Goal: Task Accomplishment & Management: Manage account settings

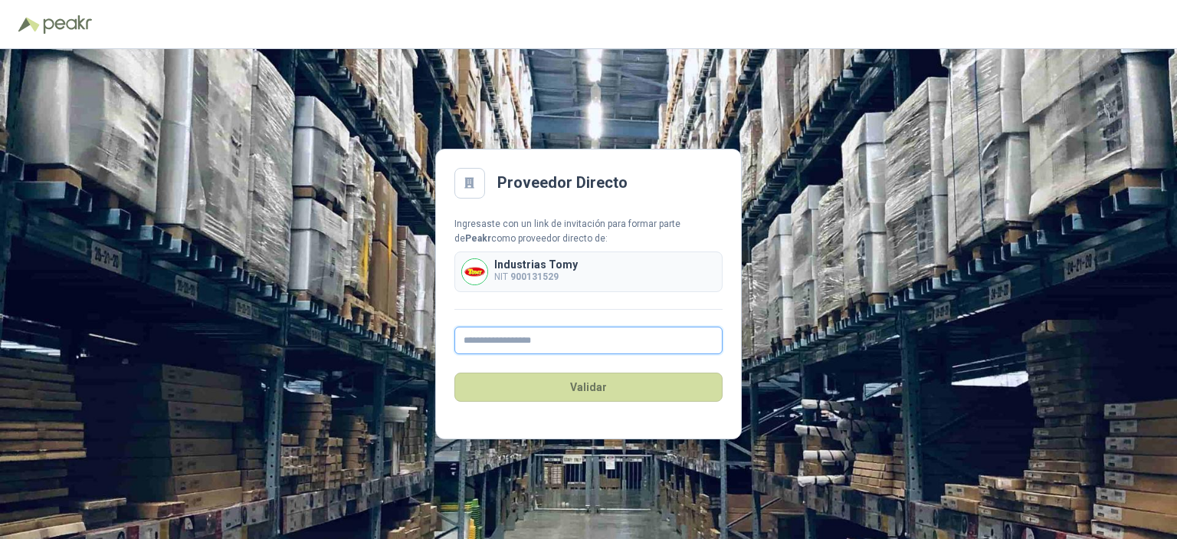
click at [552, 340] on input "text" at bounding box center [589, 341] width 268 height 28
type input "*"
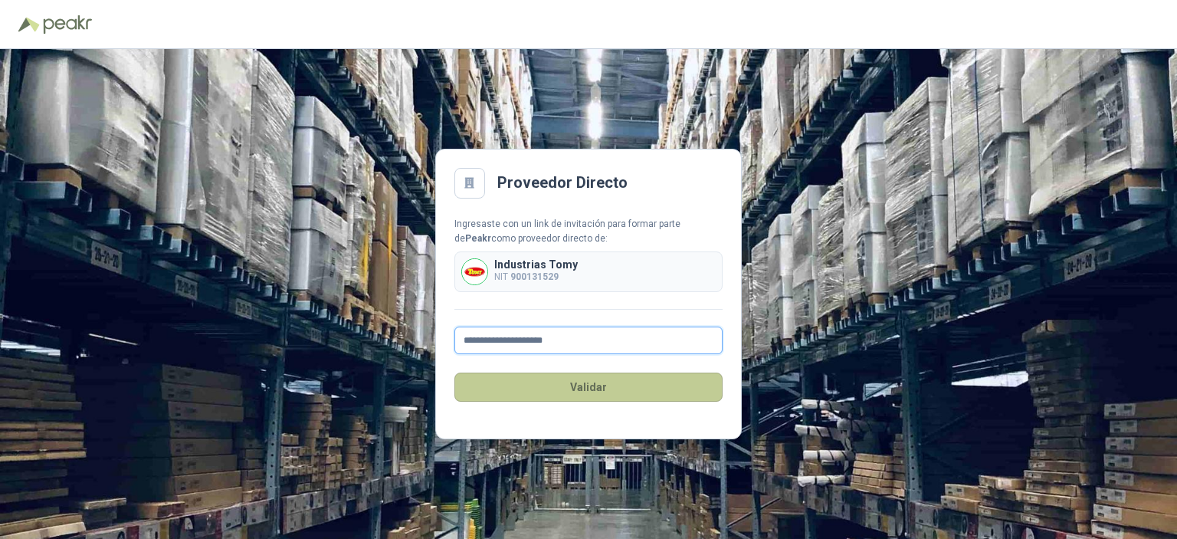
type input "**********"
click at [580, 376] on button "Validar" at bounding box center [589, 387] width 268 height 29
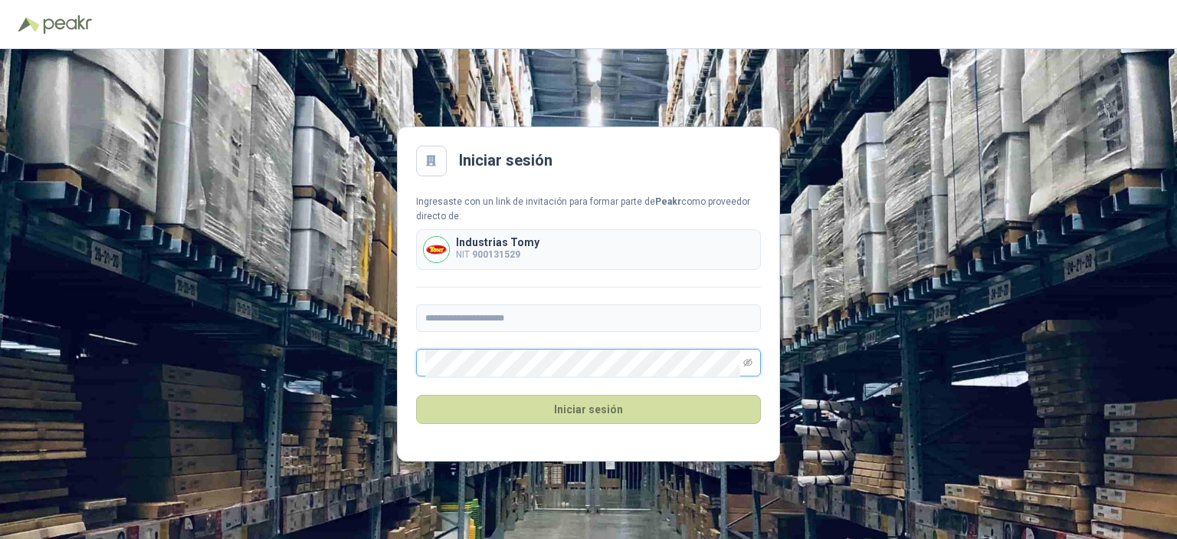
click at [416, 395] on button "Iniciar sesión" at bounding box center [588, 409] width 345 height 29
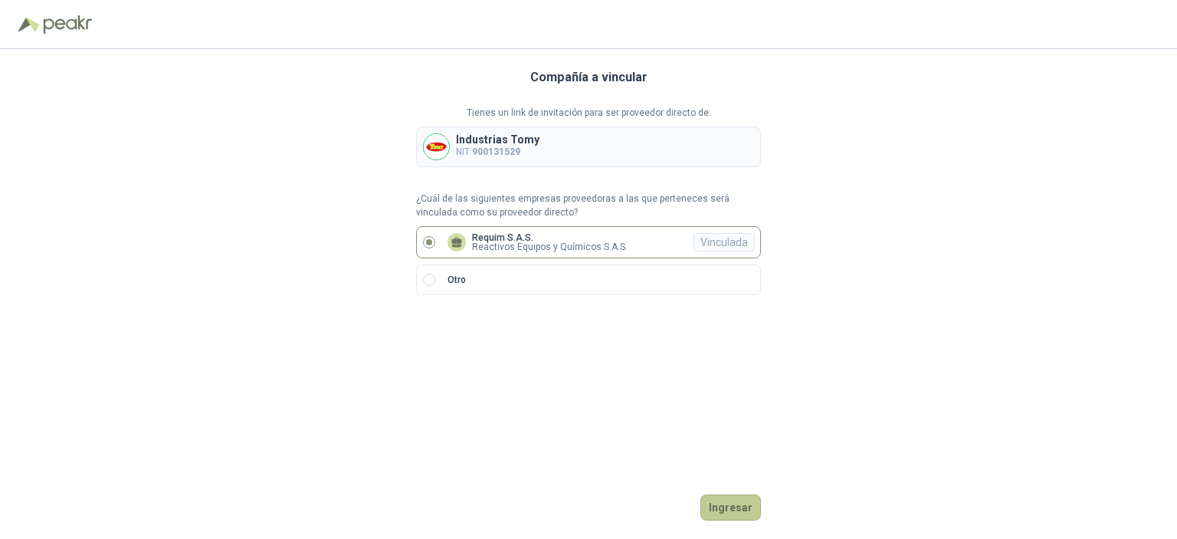
click at [741, 500] on button "Ingresar" at bounding box center [731, 507] width 61 height 26
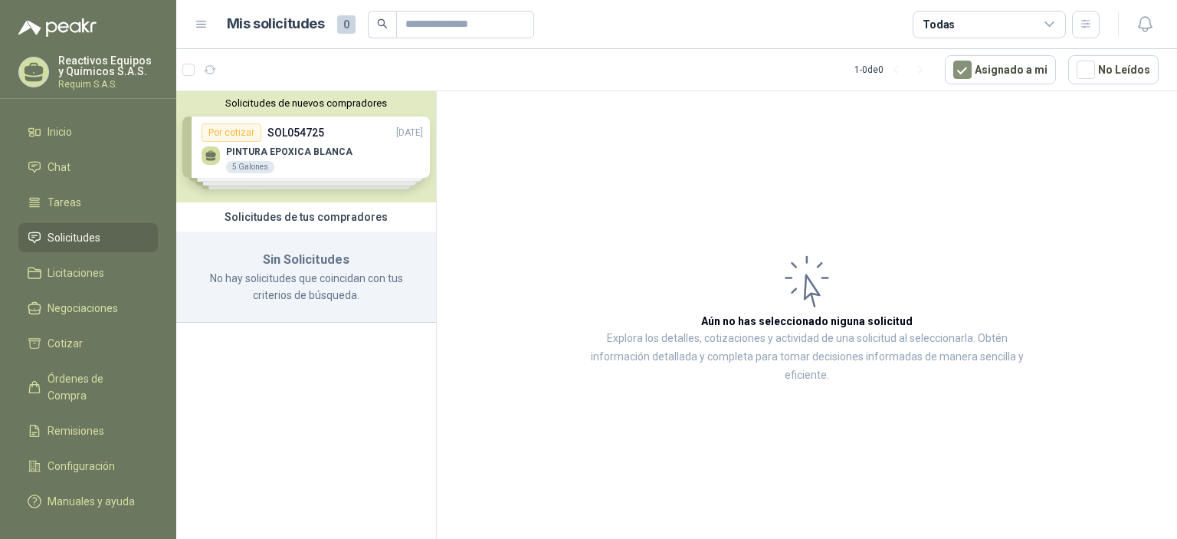
click at [373, 143] on div "Solicitudes de nuevos compradores Por cotizar SOL054725 [DATE] PINTURA EPOXICA …" at bounding box center [306, 146] width 260 height 111
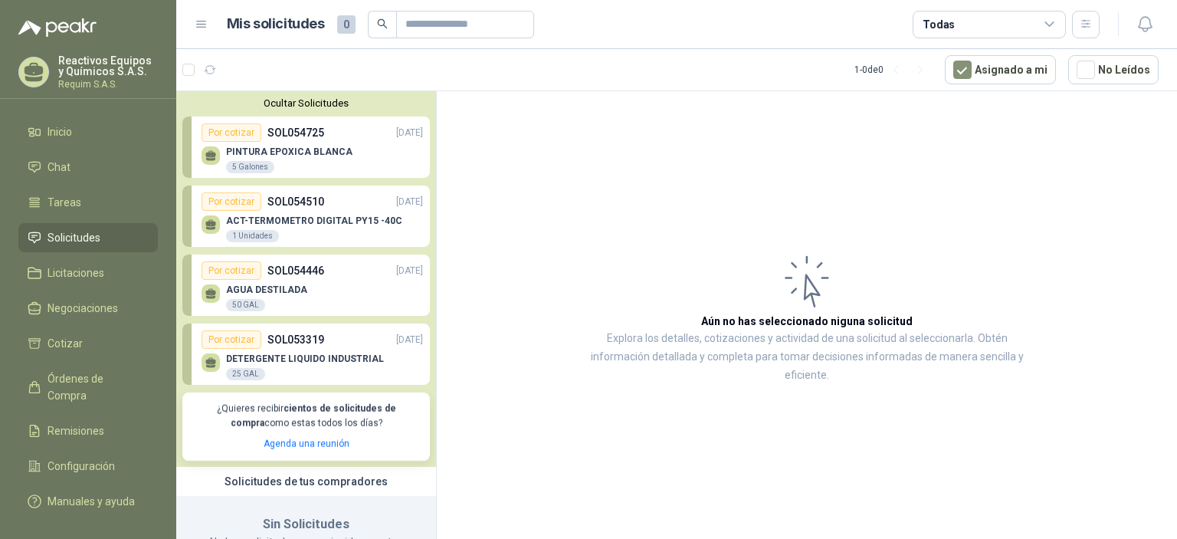
click at [331, 281] on div "AGUA DESTILADA 50 GAL" at bounding box center [313, 296] width 222 height 32
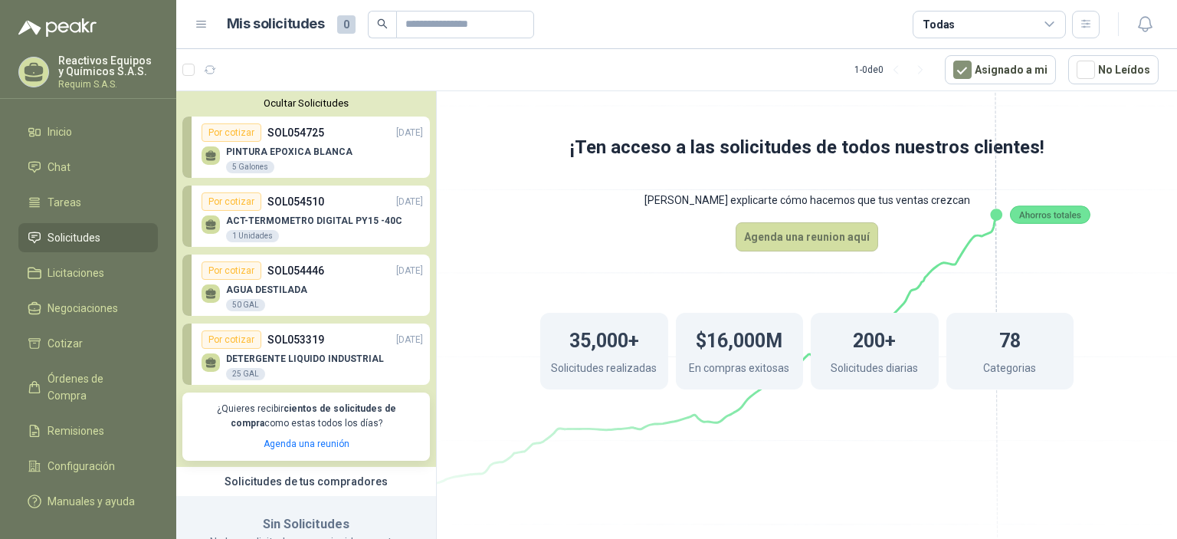
click at [244, 269] on div "Por cotizar" at bounding box center [232, 270] width 60 height 18
click at [57, 341] on span "Cotizar" at bounding box center [65, 343] width 35 height 17
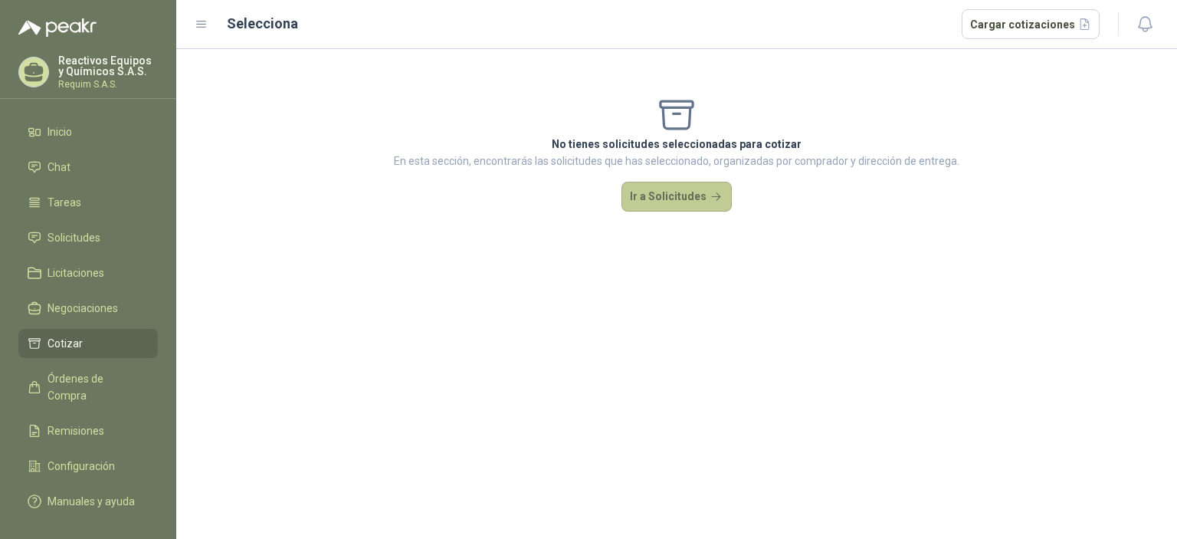
click at [668, 195] on button "Ir a Solicitudes" at bounding box center [677, 197] width 110 height 31
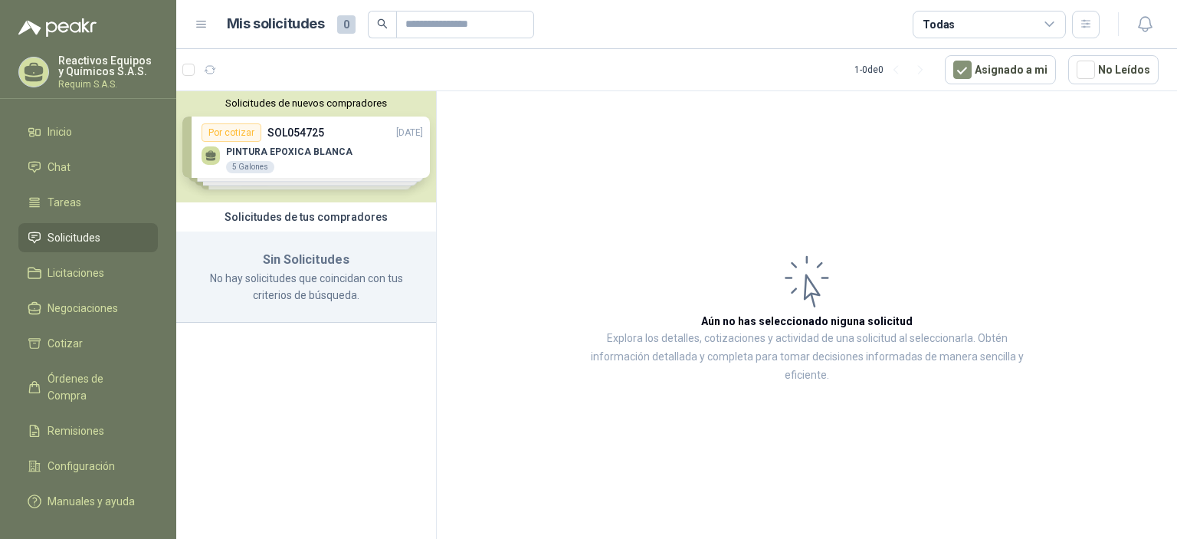
click at [301, 176] on div "Solicitudes de nuevos compradores Por cotizar SOL054725 [DATE] PINTURA EPOXICA …" at bounding box center [306, 146] width 260 height 111
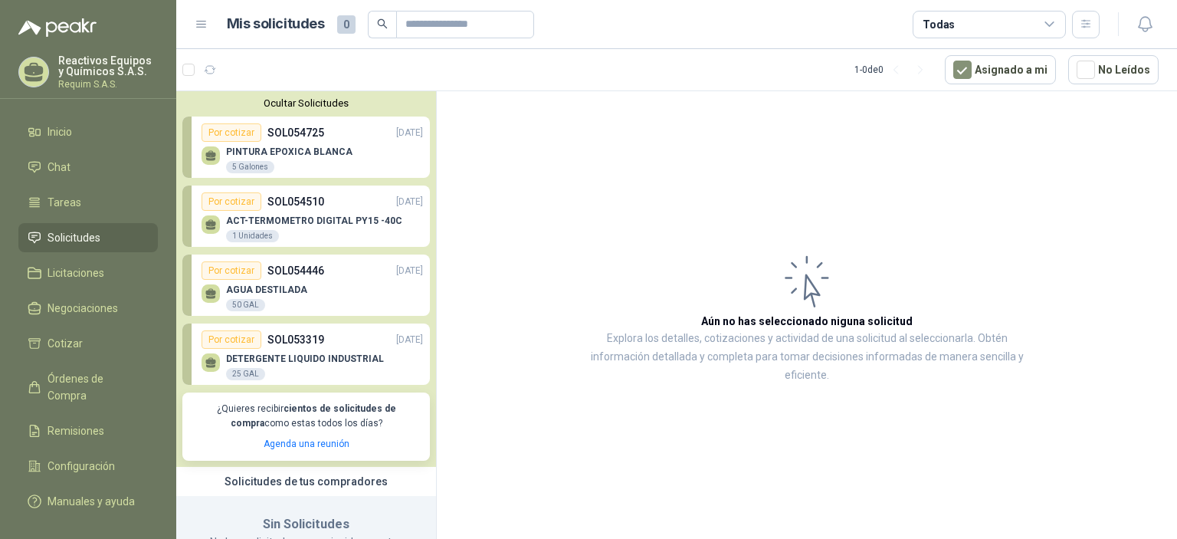
click at [258, 287] on p "AGUA DESTILADA" at bounding box center [266, 289] width 81 height 11
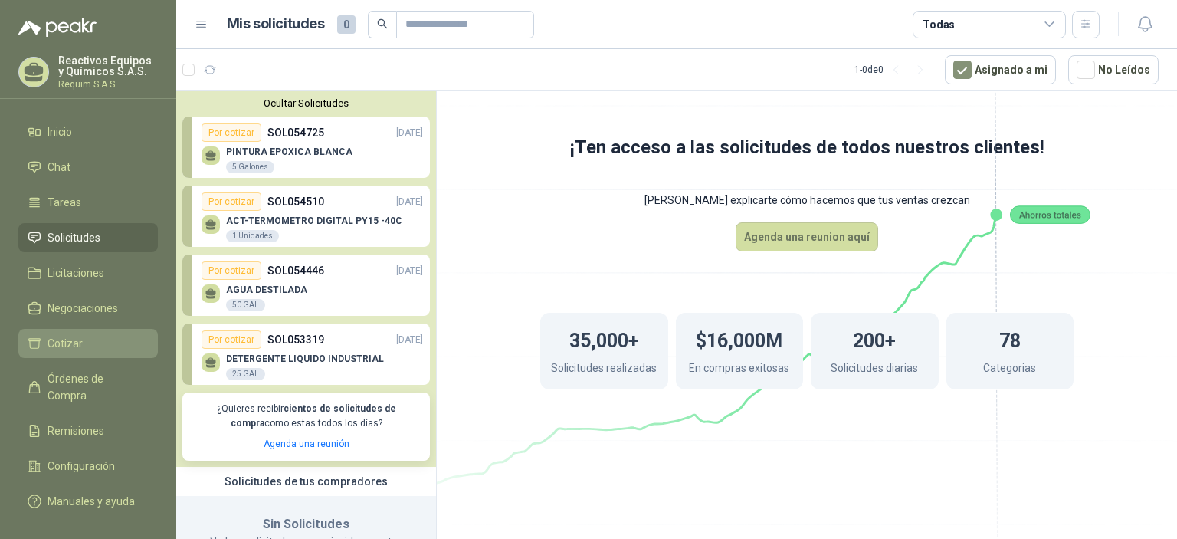
click at [108, 346] on li "Cotizar" at bounding box center [88, 343] width 121 height 17
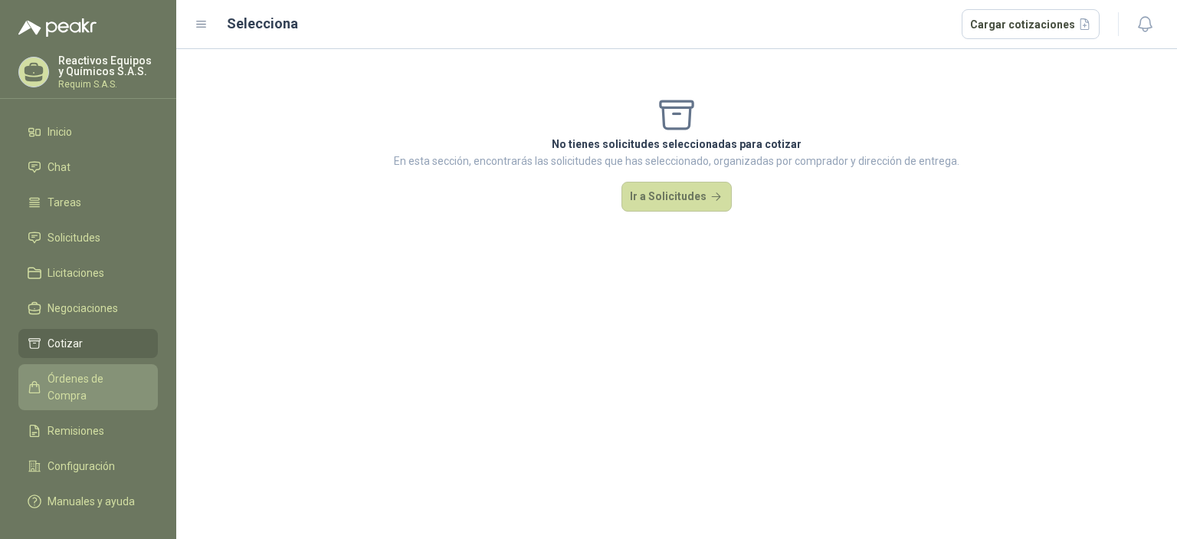
click at [70, 382] on span "Órdenes de Compra" at bounding box center [96, 387] width 96 height 34
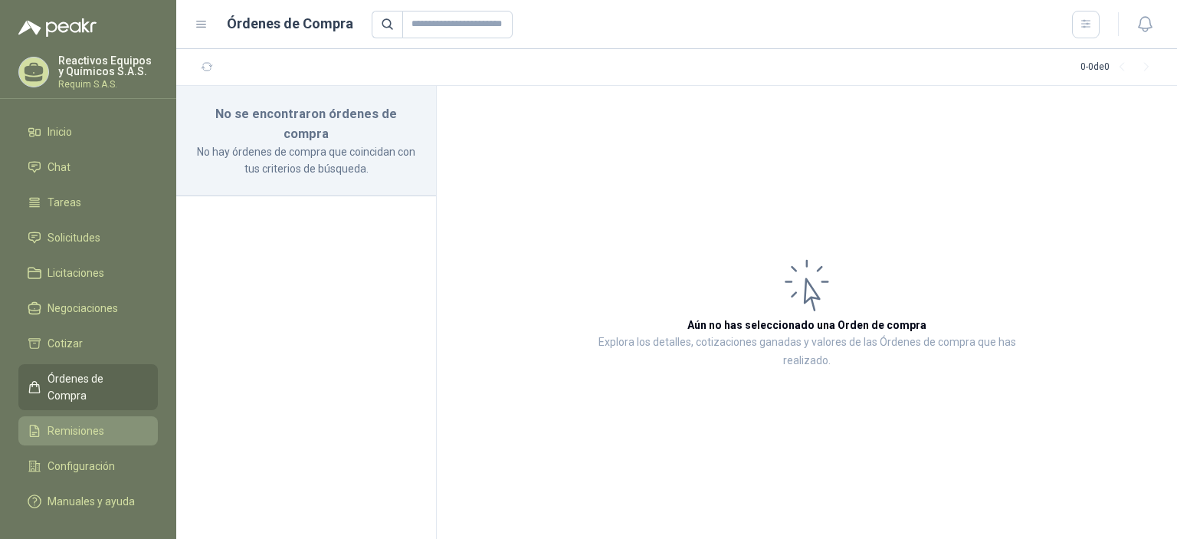
click at [77, 422] on span "Remisiones" at bounding box center [76, 430] width 57 height 17
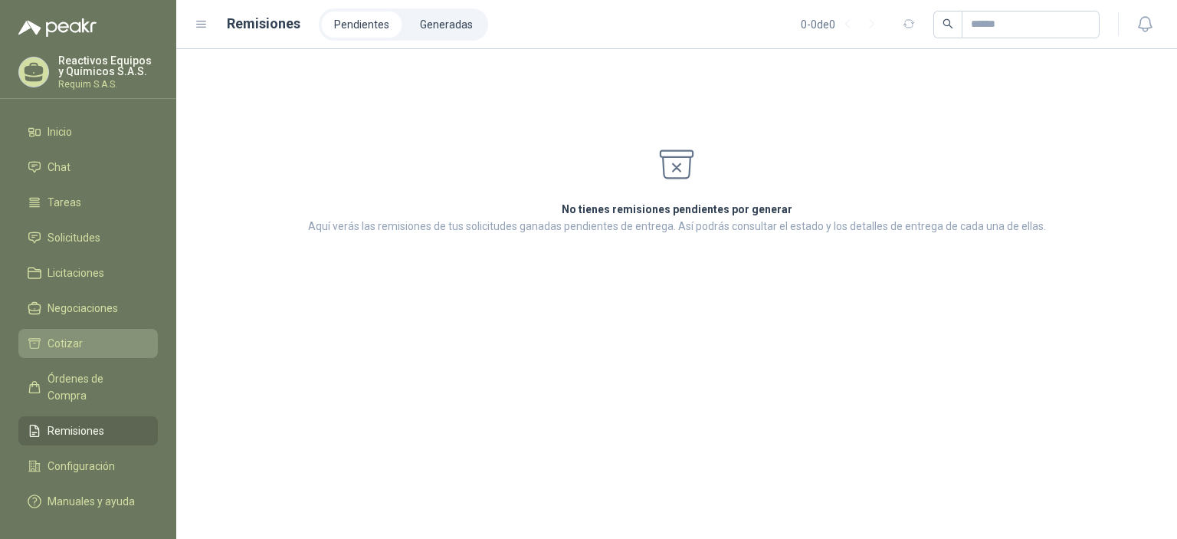
click at [57, 344] on span "Cotizar" at bounding box center [65, 343] width 35 height 17
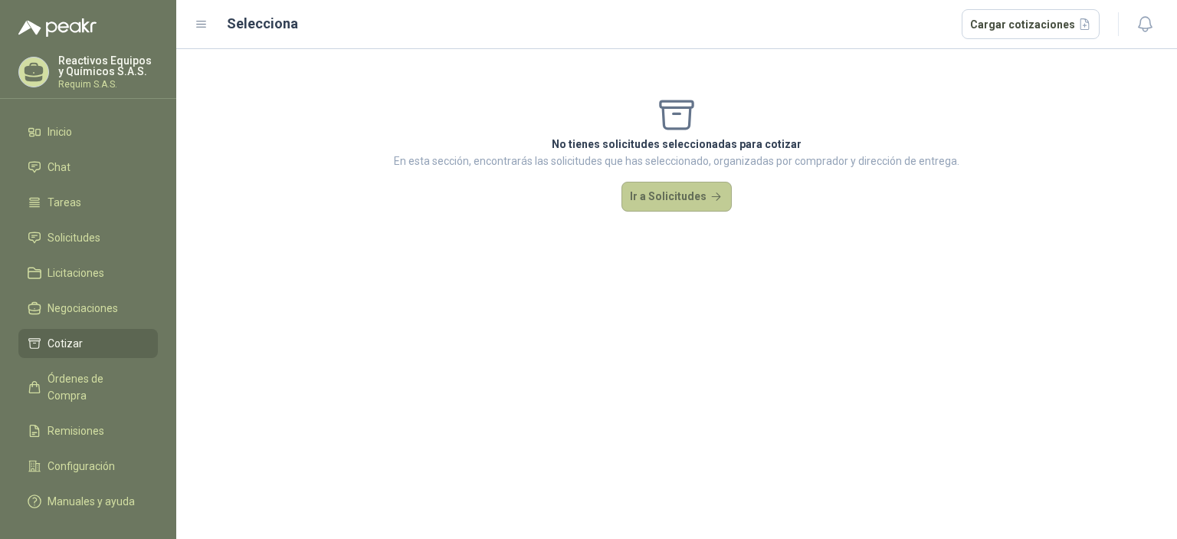
click at [644, 192] on button "Ir a Solicitudes" at bounding box center [677, 197] width 110 height 31
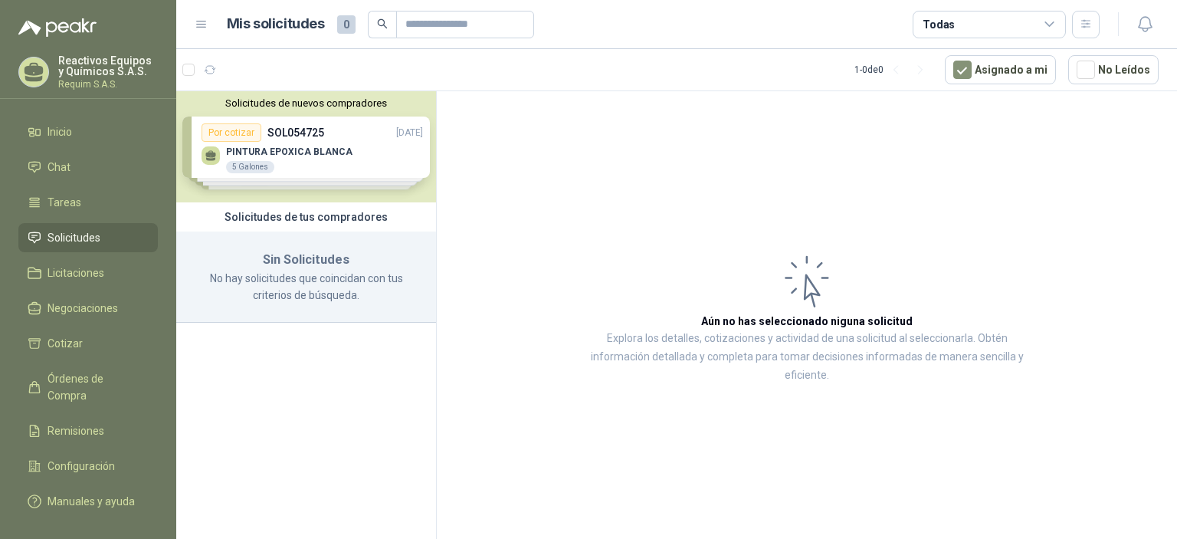
click at [333, 162] on div "Solicitudes de nuevos compradores Por cotizar SOL054725 [DATE] PINTURA EPOXICA …" at bounding box center [306, 146] width 260 height 111
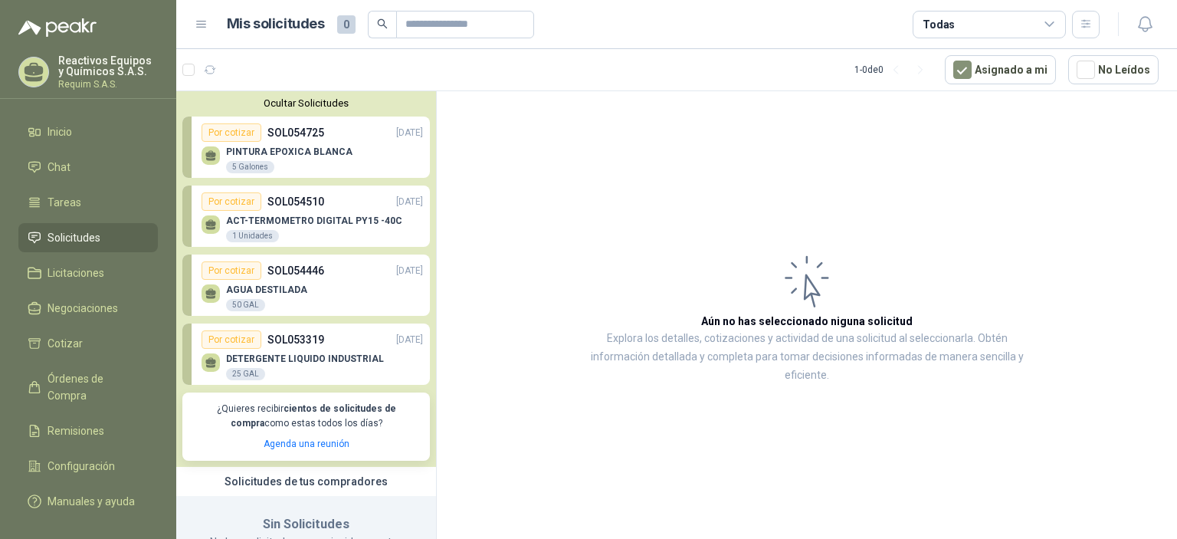
click at [230, 271] on div "Por cotizar" at bounding box center [232, 270] width 60 height 18
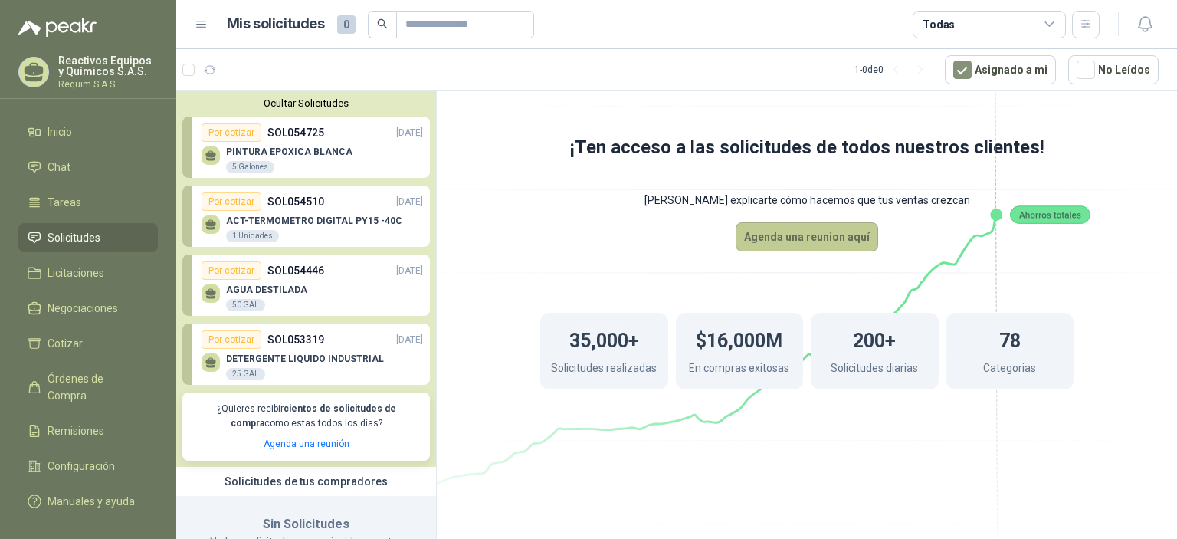
click at [837, 228] on button "Agenda una reunion aquí" at bounding box center [807, 236] width 143 height 29
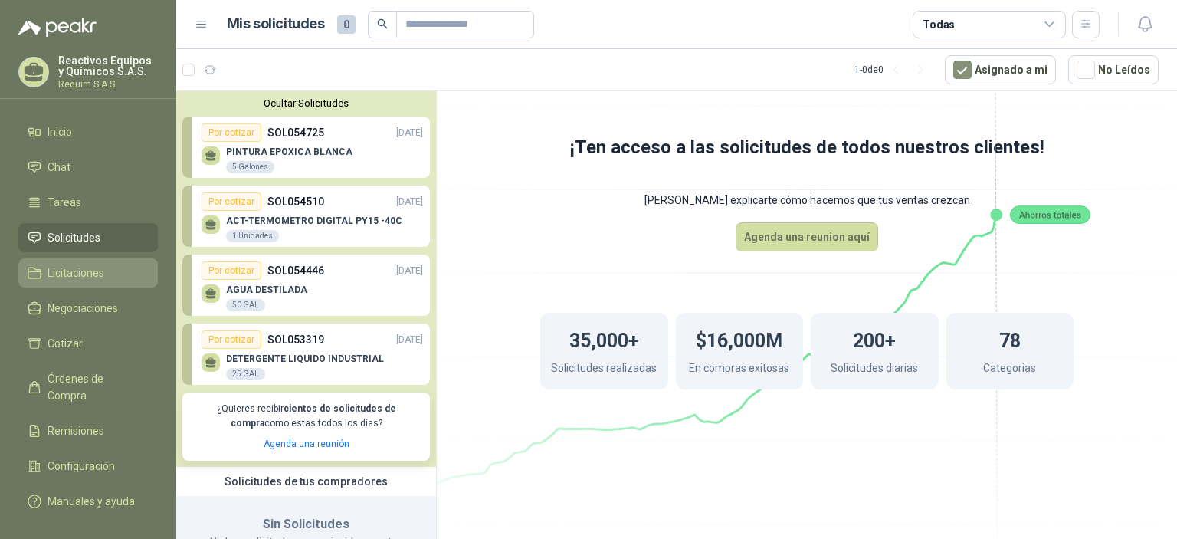
click at [61, 272] on span "Licitaciones" at bounding box center [76, 272] width 57 height 17
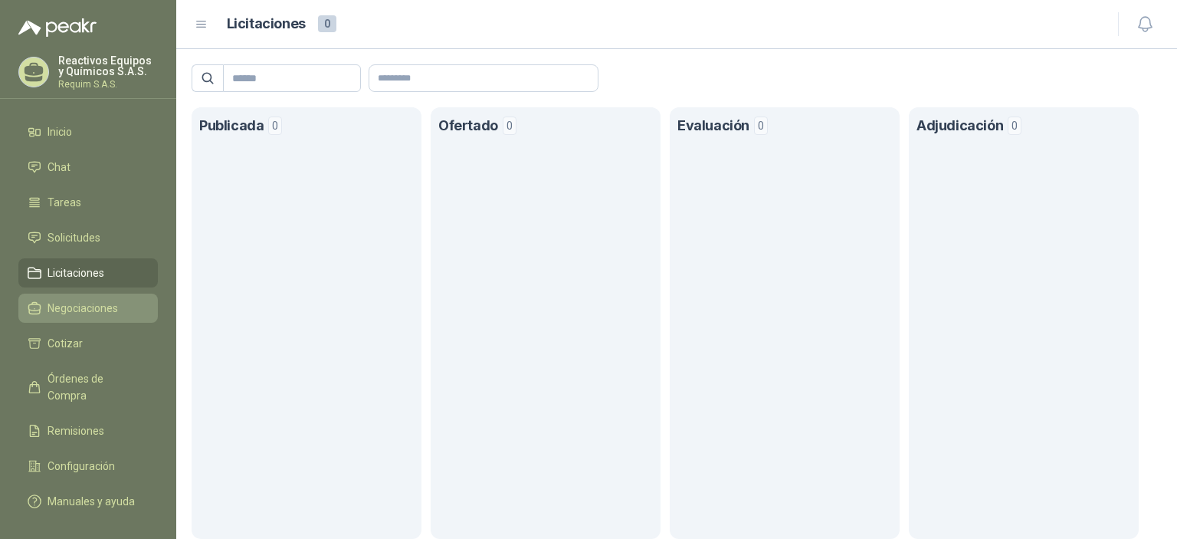
click at [67, 307] on span "Negociaciones" at bounding box center [83, 308] width 71 height 17
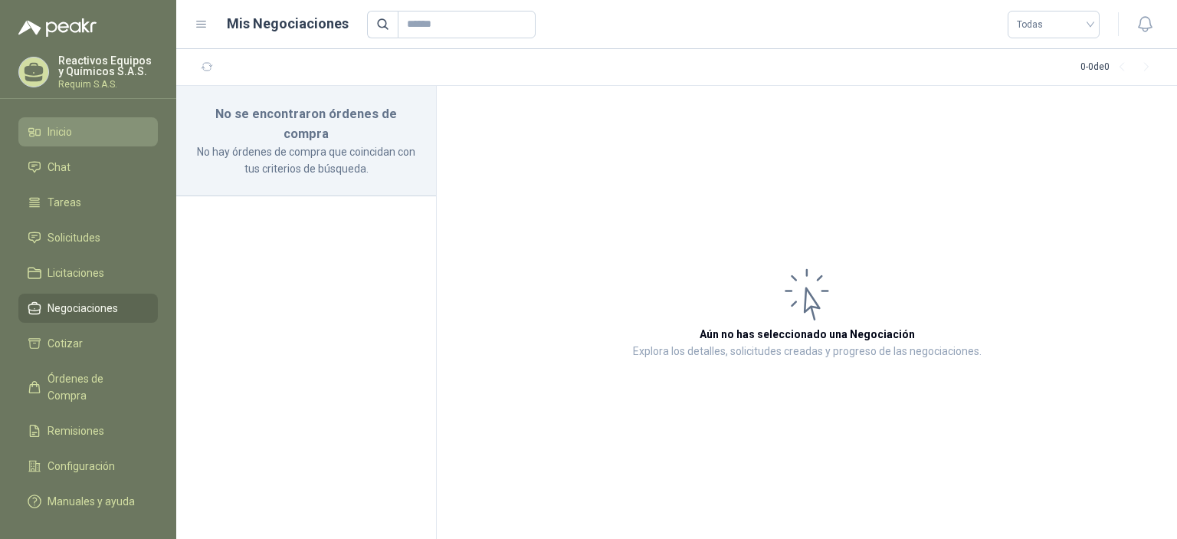
click at [53, 133] on span "Inicio" at bounding box center [60, 131] width 25 height 17
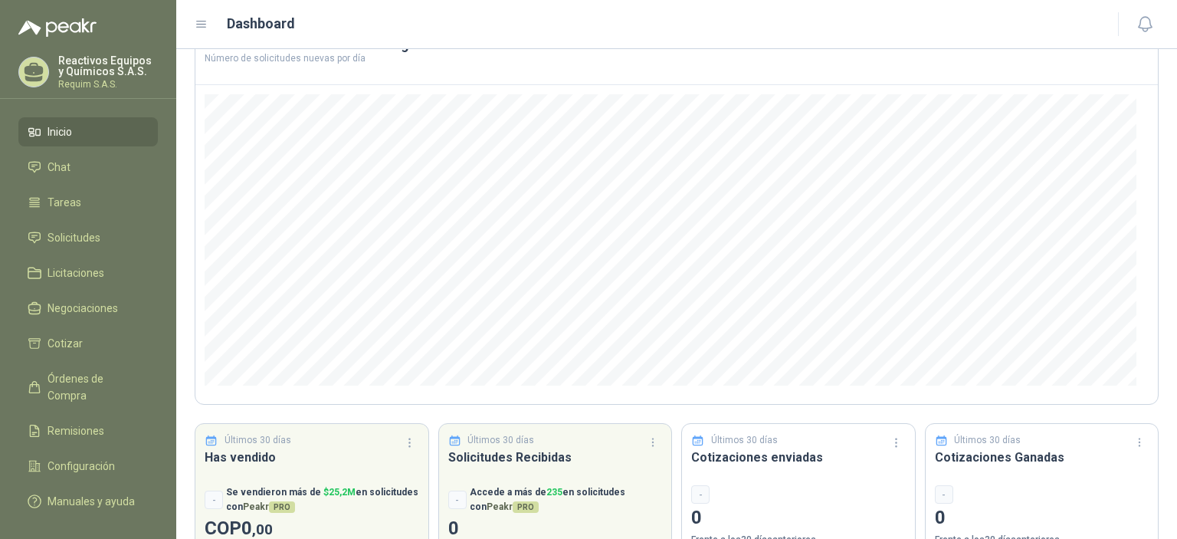
scroll to position [151, 0]
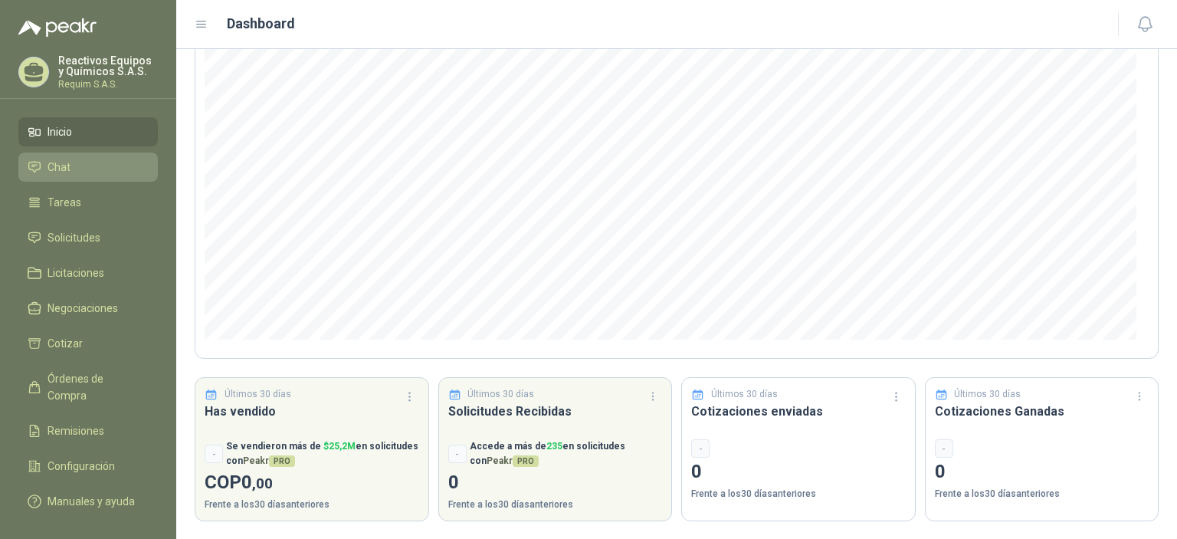
click at [44, 162] on li "Chat" at bounding box center [88, 167] width 121 height 17
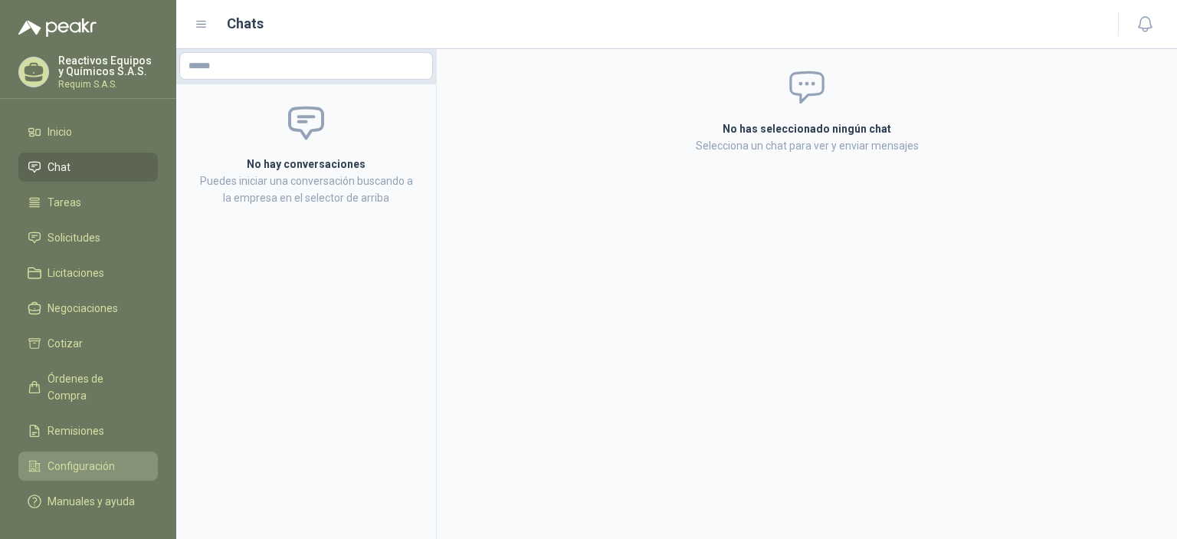
click at [82, 458] on span "Configuración" at bounding box center [81, 466] width 67 height 17
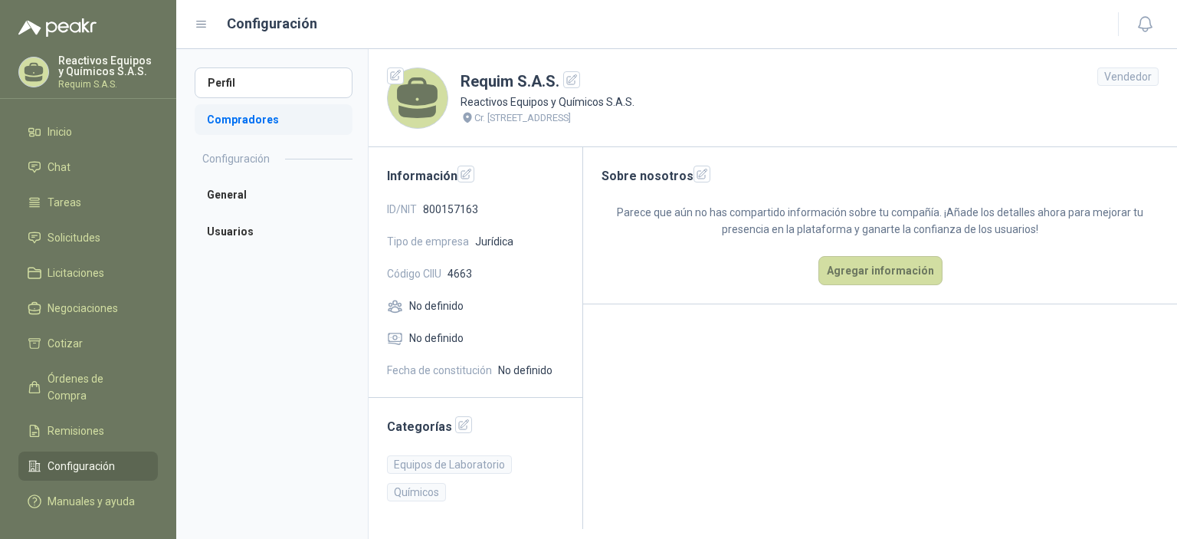
click at [232, 120] on li "Compradores" at bounding box center [274, 119] width 158 height 31
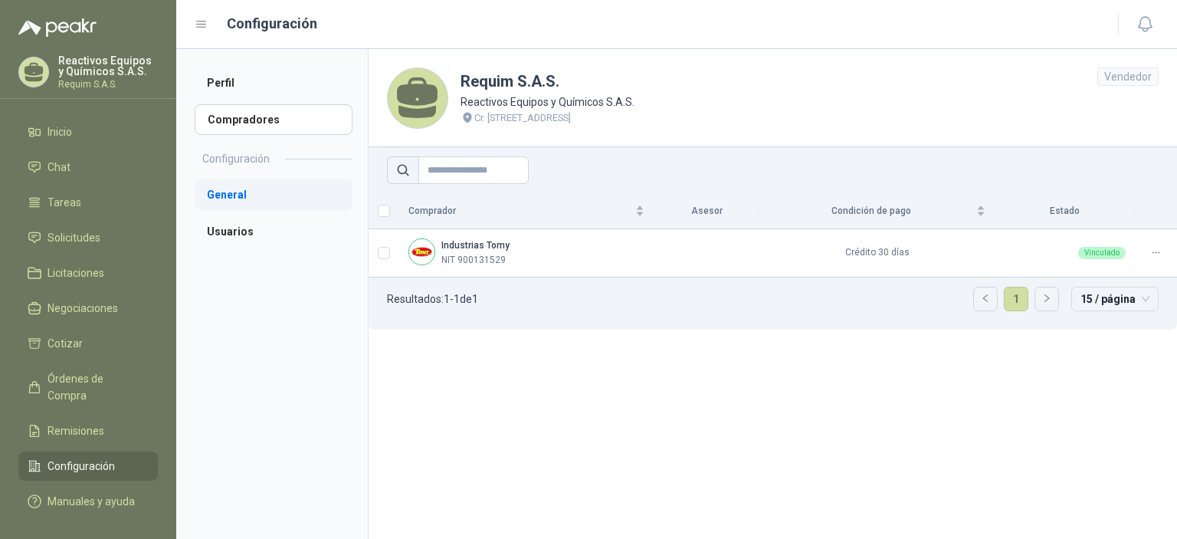
click at [218, 199] on li "General" at bounding box center [274, 194] width 158 height 31
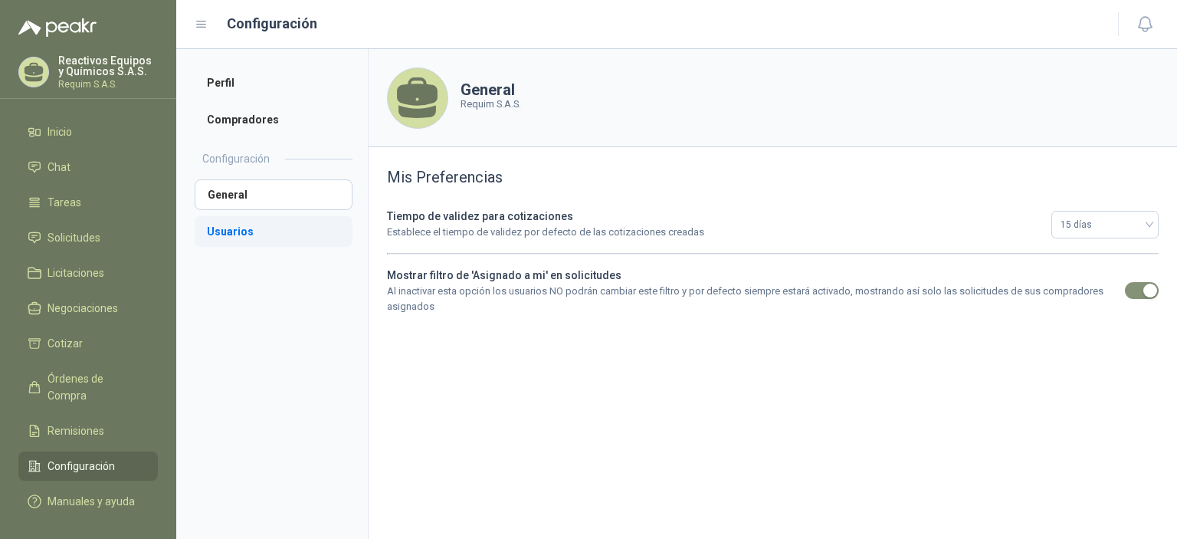
click at [214, 231] on li "Usuarios" at bounding box center [274, 231] width 158 height 31
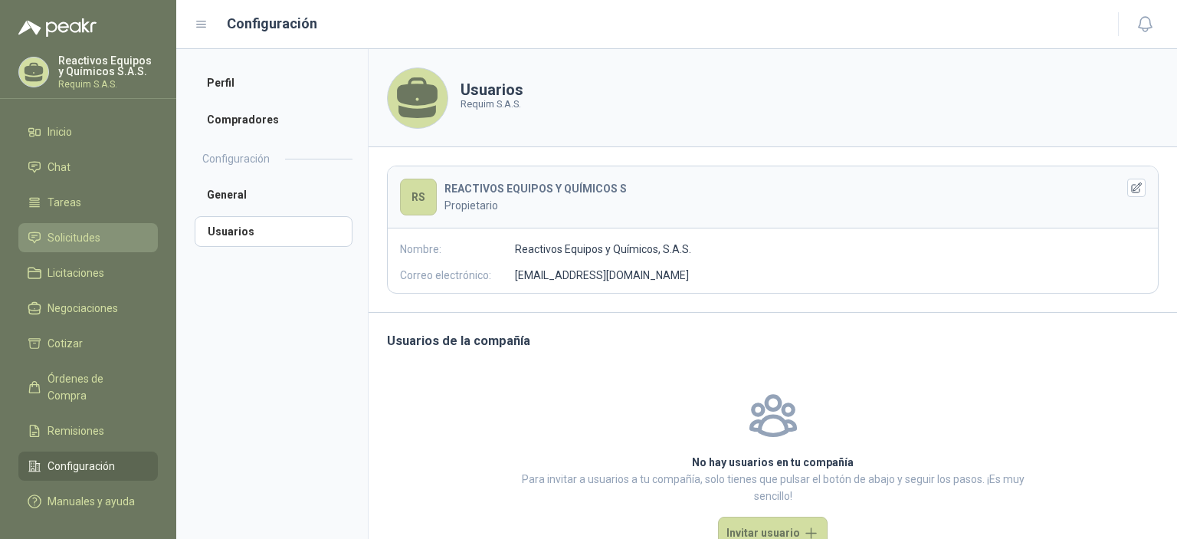
click at [67, 244] on span "Solicitudes" at bounding box center [74, 237] width 53 height 17
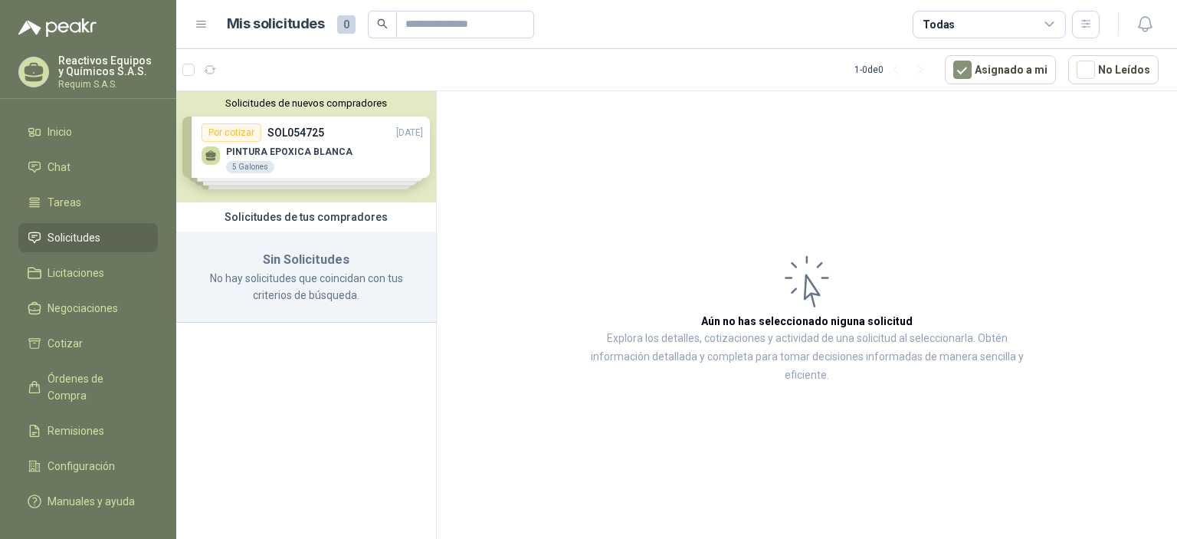
click at [331, 179] on div "Solicitudes de nuevos compradores Por cotizar SOL054725 [DATE] PINTURA EPOXICA …" at bounding box center [306, 146] width 260 height 111
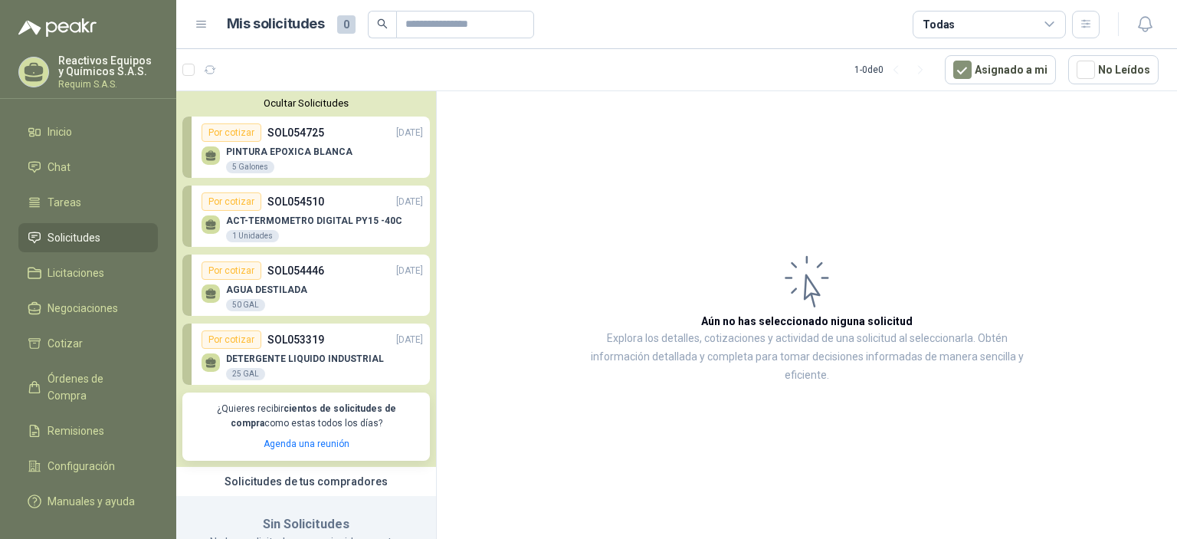
click at [288, 300] on div "AGUA DESTILADA 50 GAL" at bounding box center [266, 298] width 81 height 28
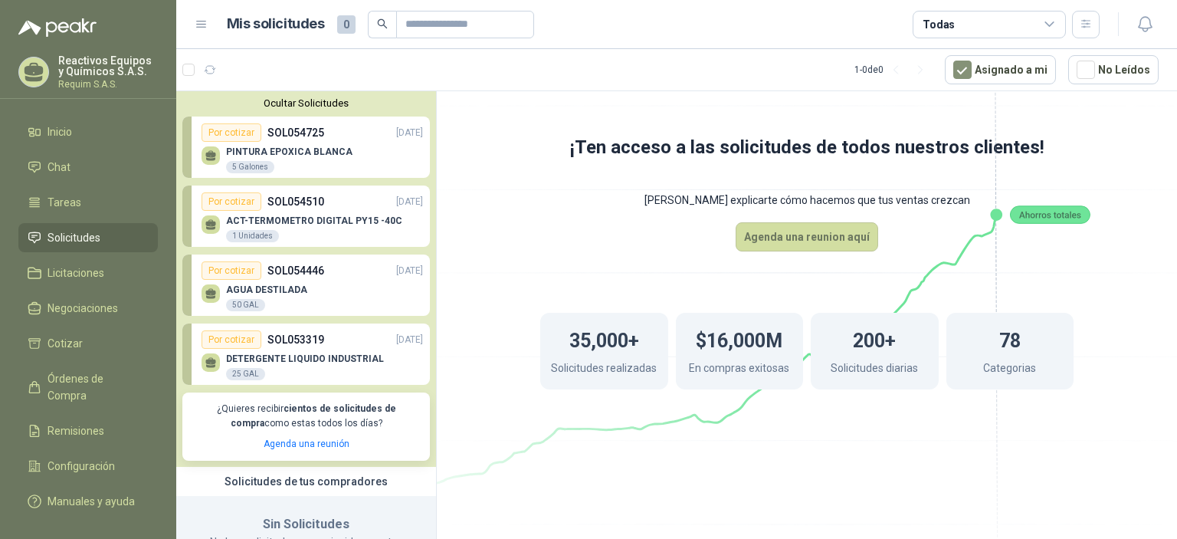
click at [1122, 298] on div "35,000+ Solicitudes realizadas $16,000M En compras exitosas 200+ Solicitudes di…" at bounding box center [807, 350] width 656 height 199
click at [1121, 422] on div "35,000+ Solicitudes realizadas $16,000M En compras exitosas 200+ Solicitudes di…" at bounding box center [807, 350] width 656 height 199
click at [341, 242] on div "ACT-TERMOMETRO DIGITAL PY15 -40C 1 Unidades" at bounding box center [314, 229] width 176 height 28
click at [291, 205] on p "SOL054510" at bounding box center [296, 201] width 57 height 17
click at [257, 353] on p "DETERGENTE LIQUIDO INDUSTRIAL" at bounding box center [305, 358] width 158 height 11
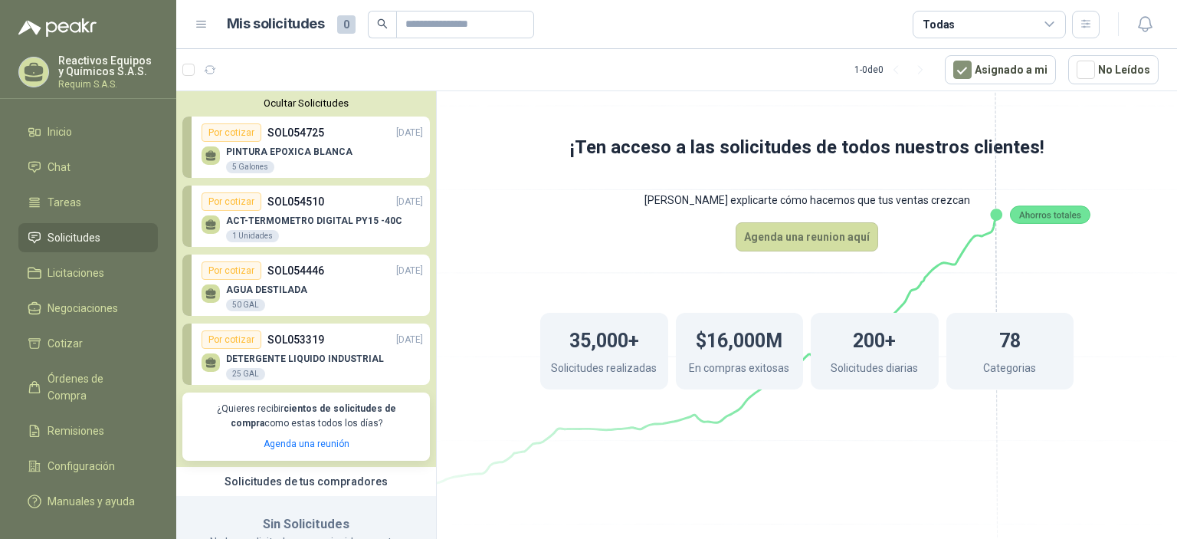
click at [235, 138] on div "Por cotizar" at bounding box center [232, 132] width 60 height 18
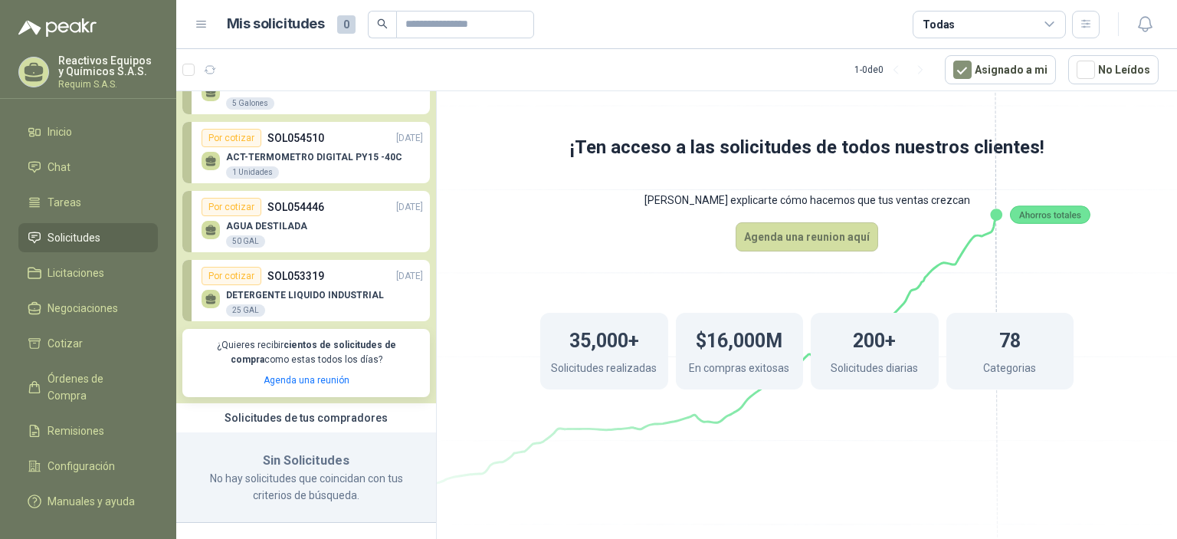
click at [245, 312] on div "25 GAL" at bounding box center [245, 310] width 39 height 12
click at [256, 271] on div "Por cotizar" at bounding box center [232, 276] width 60 height 18
click at [279, 227] on p "AGUA DESTILADA" at bounding box center [266, 226] width 81 height 11
click at [196, 295] on link "Por cotizar SOL053319 [DATE] DETERGENTE LIQUIDO INDUSTRIAL 25 GAL" at bounding box center [306, 290] width 248 height 61
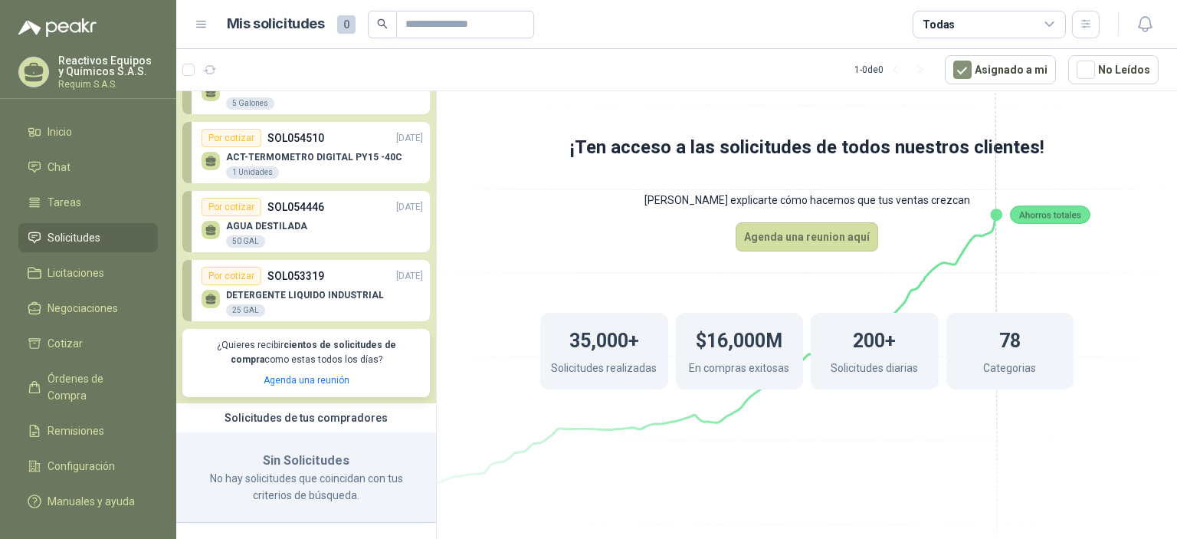
scroll to position [0, 0]
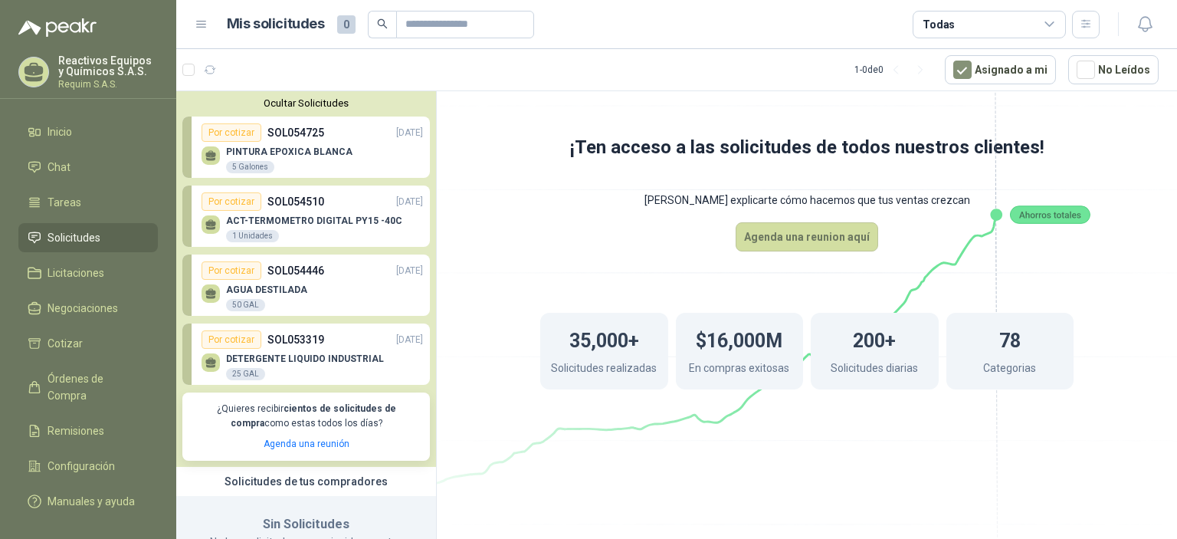
click at [314, 103] on button "Ocultar Solicitudes" at bounding box center [306, 102] width 248 height 11
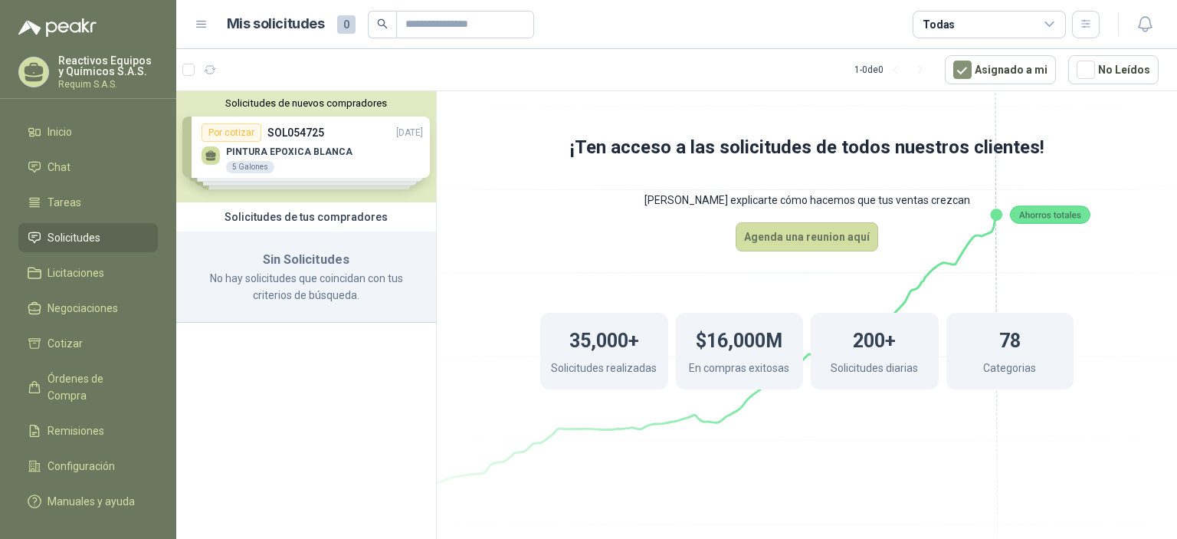
click at [314, 103] on button "Solicitudes de nuevos compradores" at bounding box center [306, 102] width 248 height 11
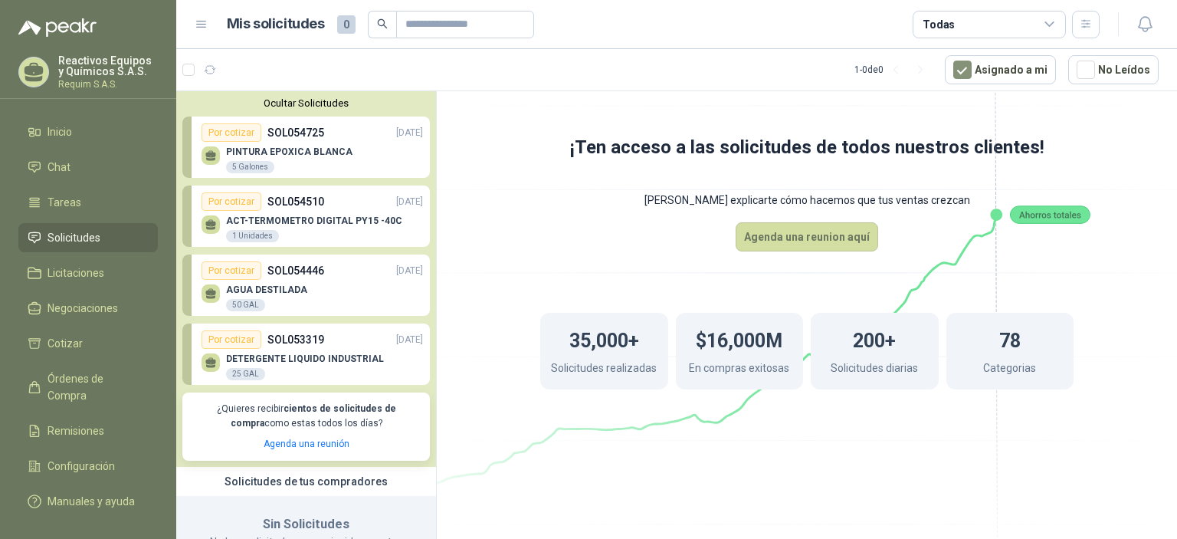
click at [308, 133] on p "SOL054725" at bounding box center [296, 132] width 57 height 17
click at [80, 276] on span "Licitaciones" at bounding box center [76, 272] width 57 height 17
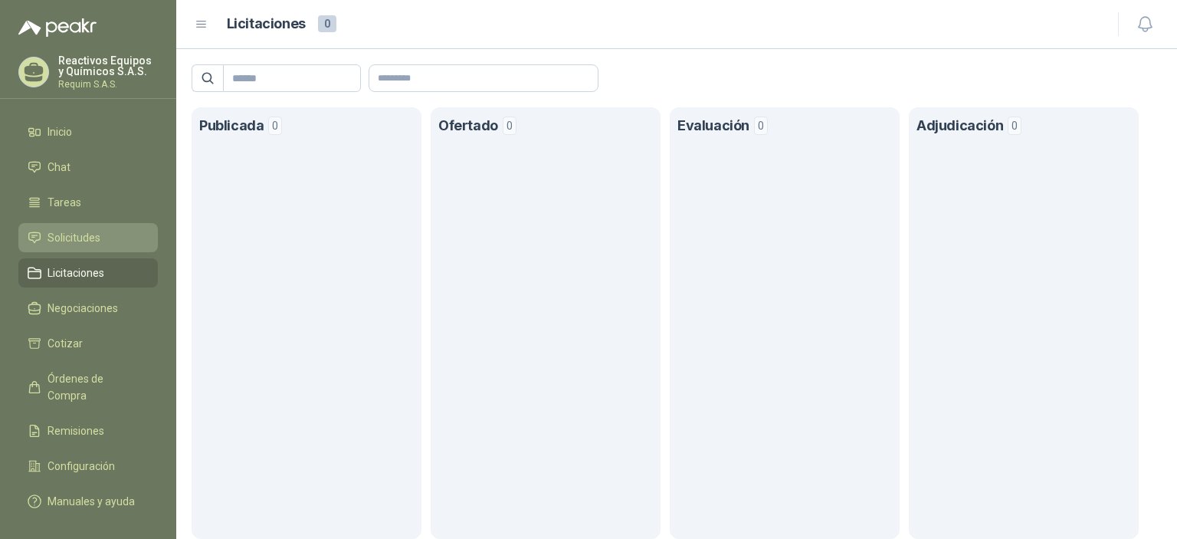
click at [62, 237] on span "Solicitudes" at bounding box center [74, 237] width 53 height 17
